Goal: Navigation & Orientation: Find specific page/section

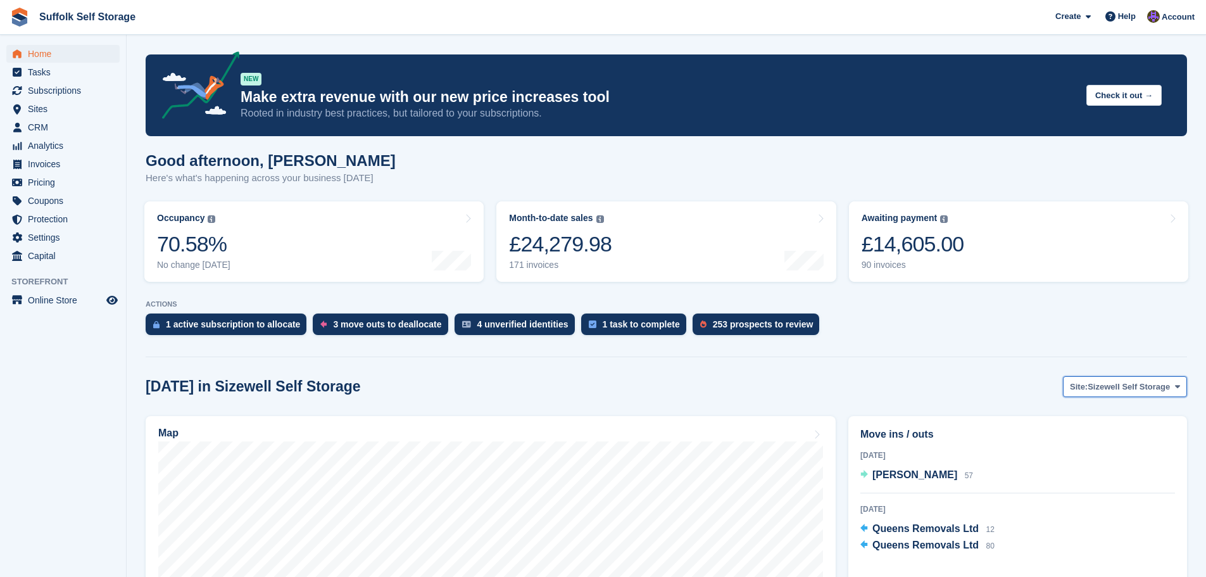
click at [1118, 381] on span "Sizewell Self Storage" at bounding box center [1129, 386] width 82 height 13
click at [1105, 460] on link "Waldringfield Self Storage" at bounding box center [1119, 462] width 125 height 23
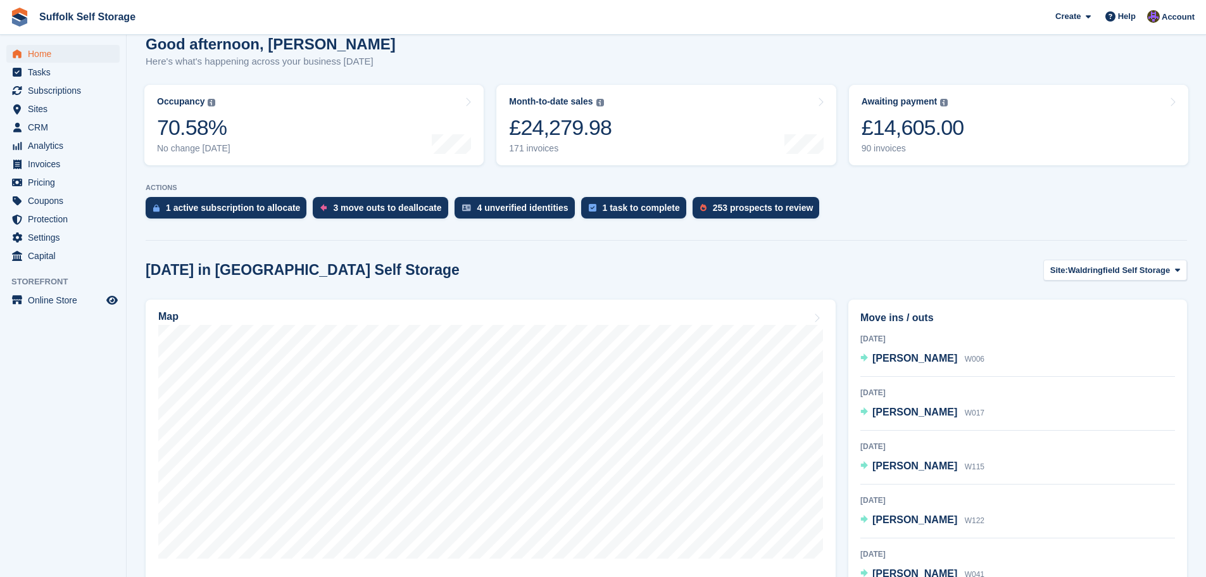
scroll to position [127, 0]
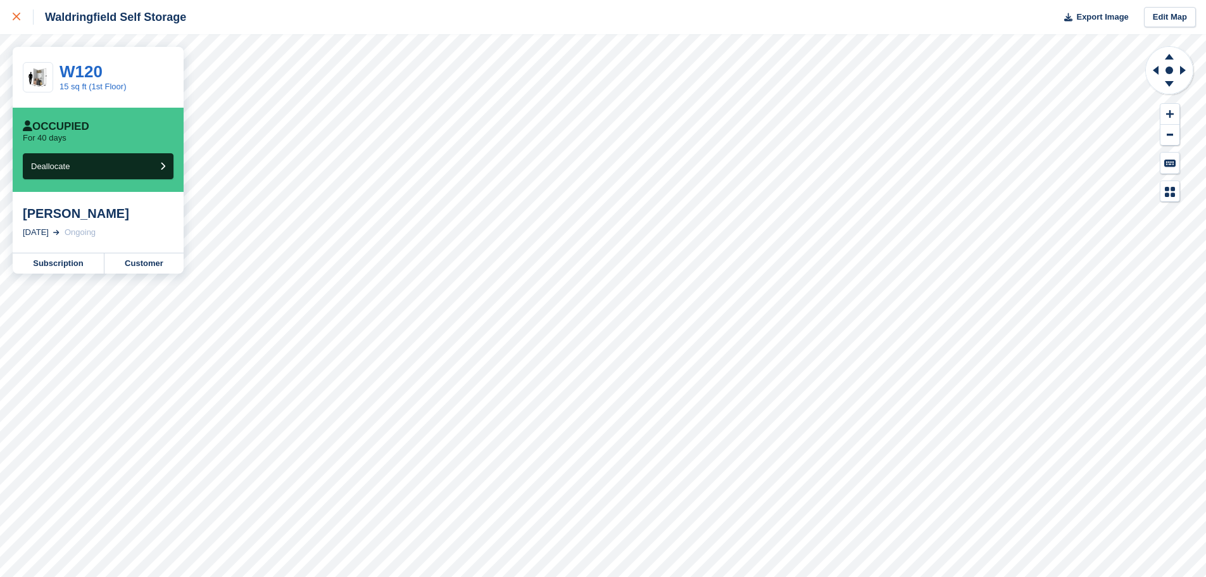
click at [18, 15] on icon at bounding box center [17, 17] width 8 height 8
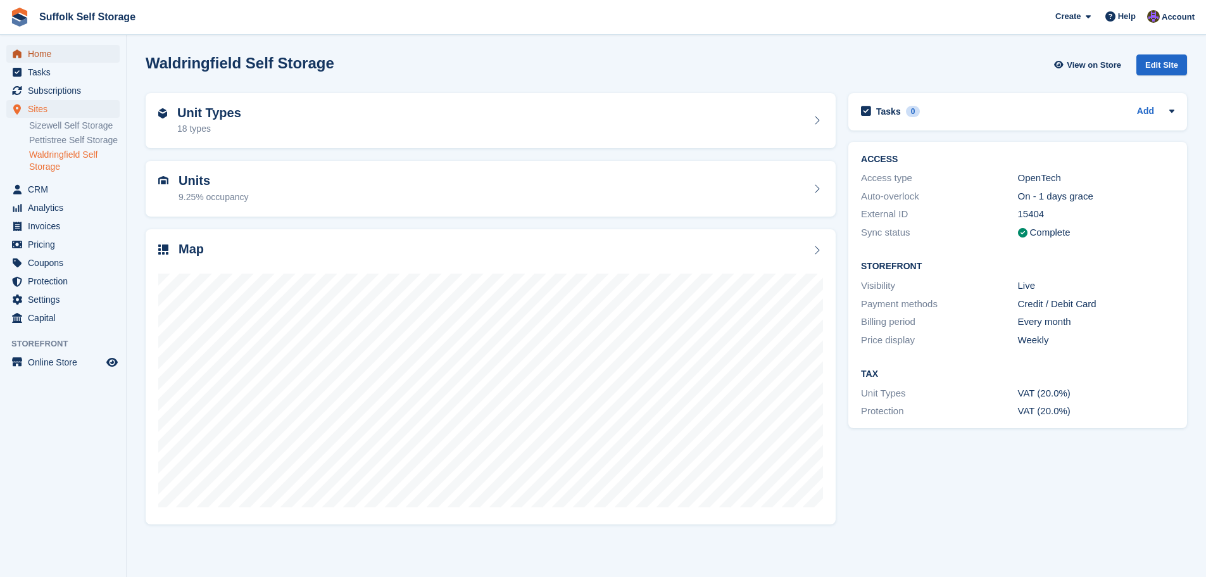
click at [44, 54] on span "Home" at bounding box center [66, 54] width 76 height 18
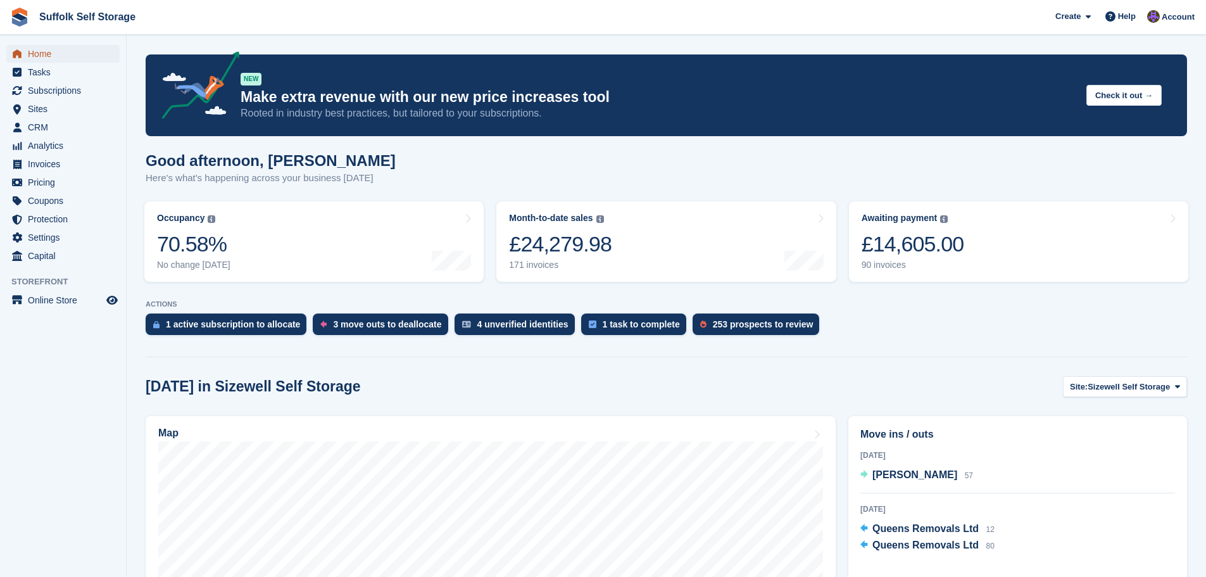
click at [42, 54] on span "Home" at bounding box center [66, 54] width 76 height 18
click at [37, 60] on span "Home" at bounding box center [66, 54] width 76 height 18
